Goal: Transaction & Acquisition: Subscribe to service/newsletter

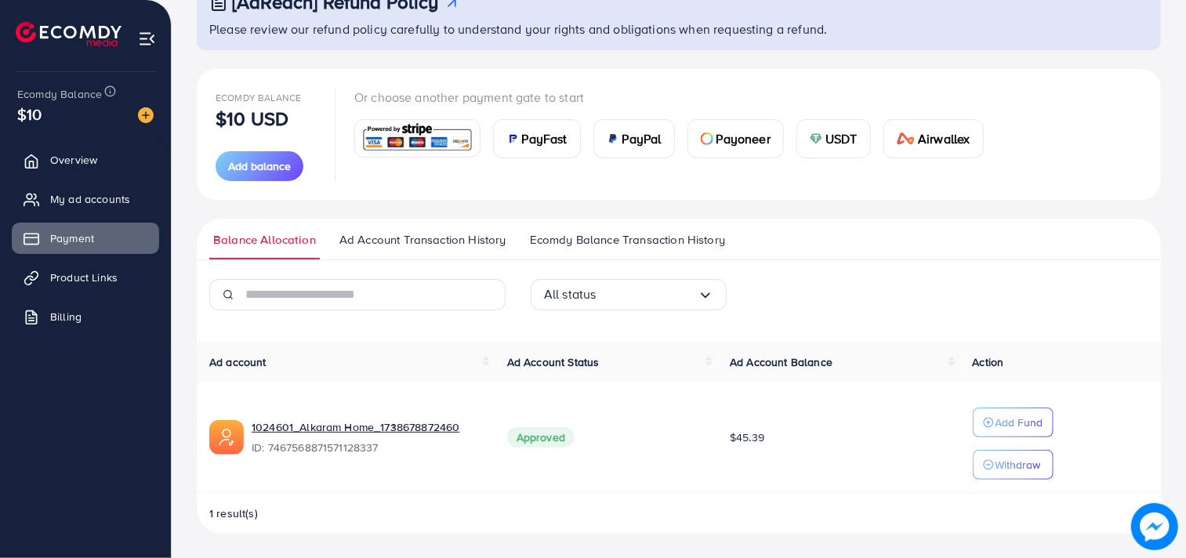
scroll to position [119, 0]
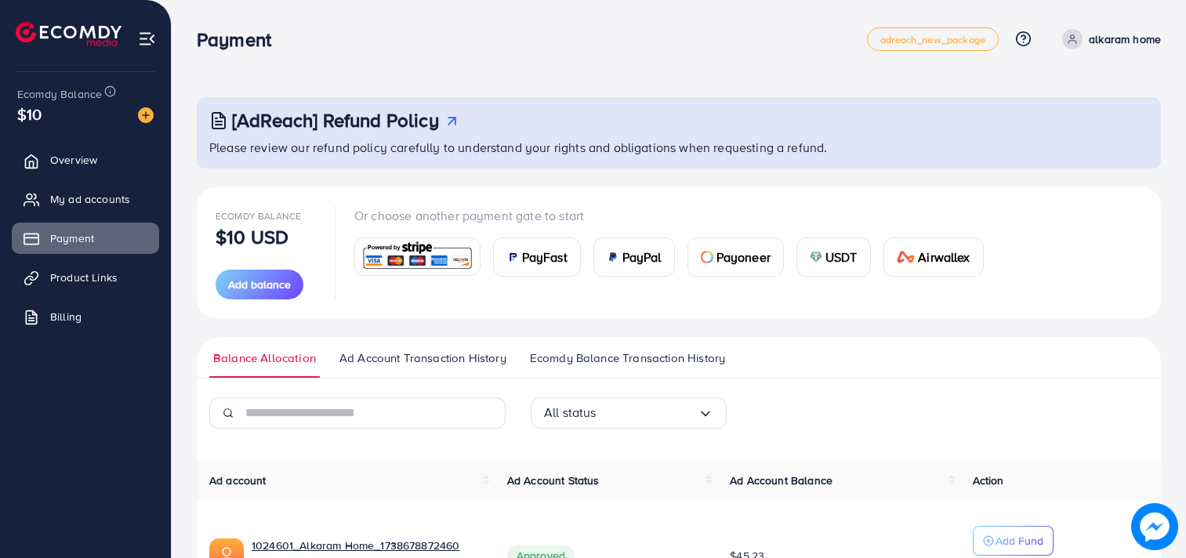
scroll to position [119, 0]
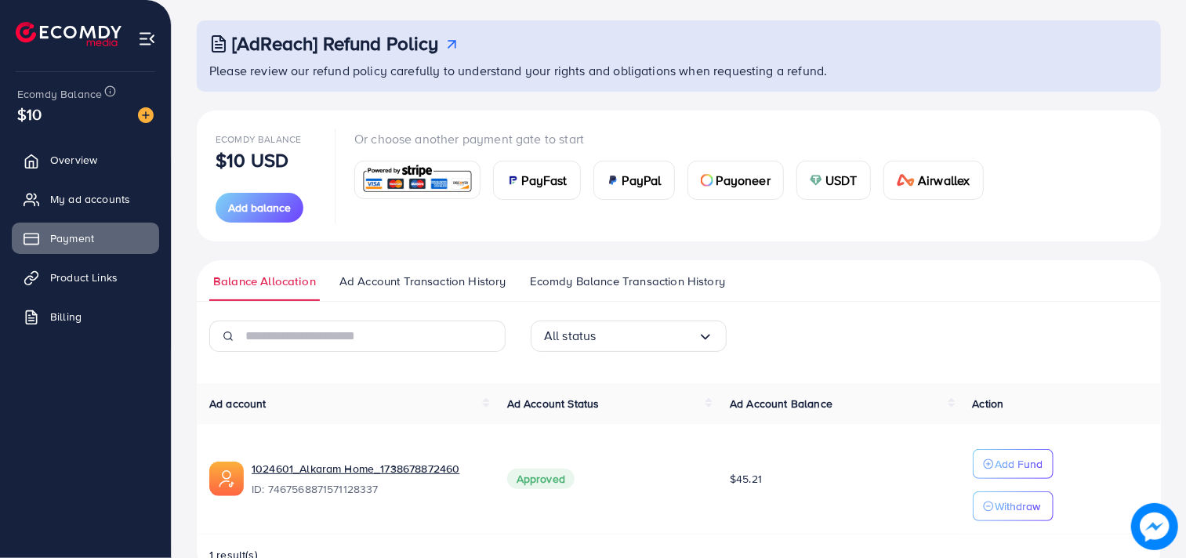
scroll to position [119, 0]
